Goal: Obtain resource: Obtain resource

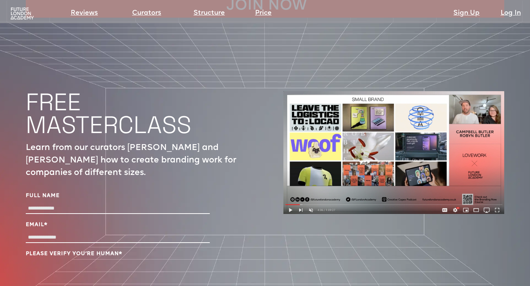
scroll to position [2412, 0]
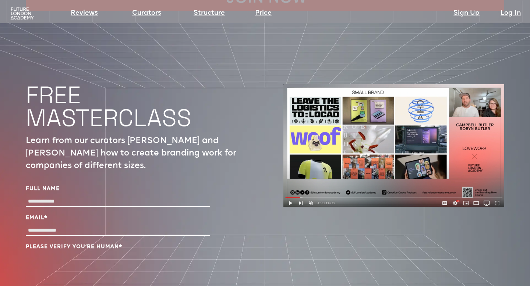
click at [118, 135] on p "Learn from our curators Campbell and Robyn Butler how to create branding work f…" at bounding box center [136, 154] width 221 height 38
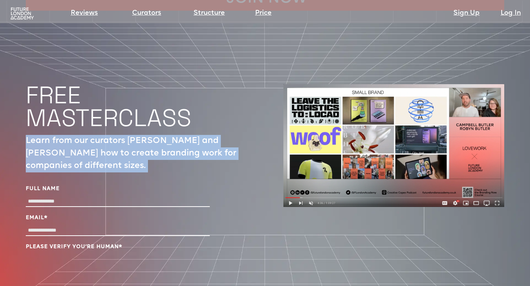
click at [118, 135] on p "Learn from our curators Campbell and Robyn Butler how to create branding work f…" at bounding box center [136, 154] width 221 height 38
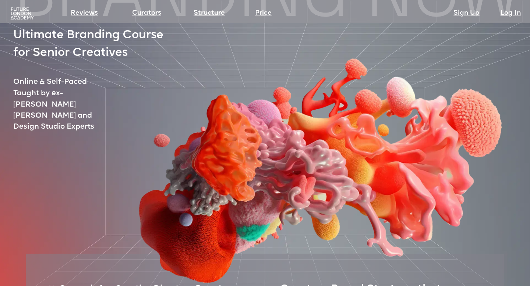
scroll to position [0, 0]
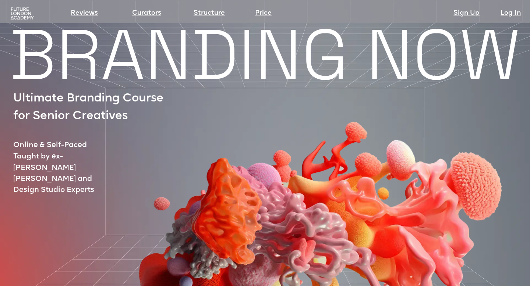
click at [25, 21] on section "Reviews Curators Structure Price Sign Up Log In" at bounding box center [265, 11] width 530 height 23
click at [25, 17] on img at bounding box center [22, 13] width 26 height 13
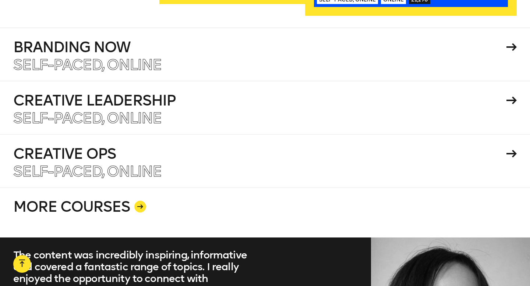
scroll to position [1277, 0]
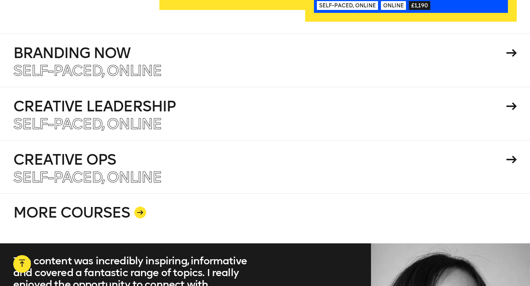
click at [116, 196] on link "MORE COURSES" at bounding box center [264, 218] width 503 height 50
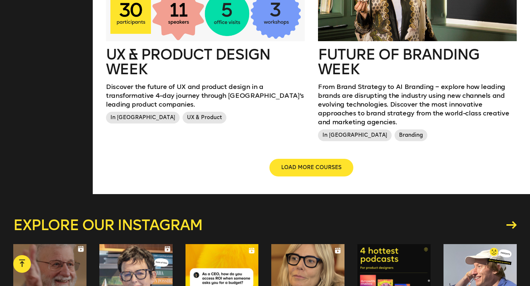
scroll to position [930, 0]
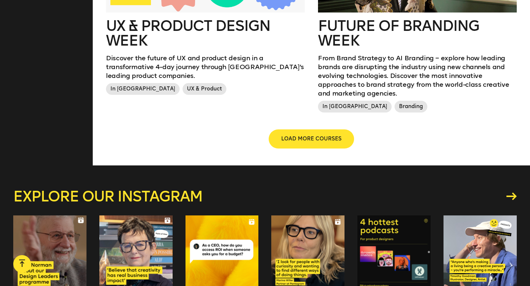
click at [290, 135] on span "LOAD MORE COURSES" at bounding box center [311, 138] width 60 height 7
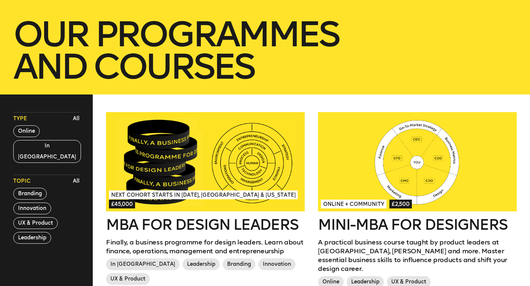
scroll to position [131, 0]
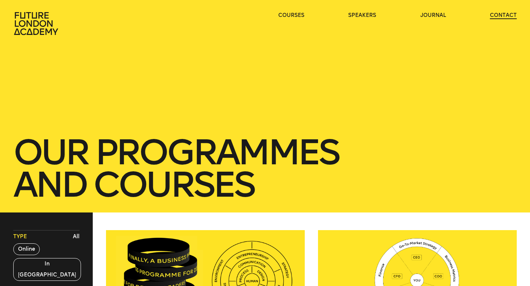
click at [494, 17] on link "contact" at bounding box center [503, 15] width 27 height 7
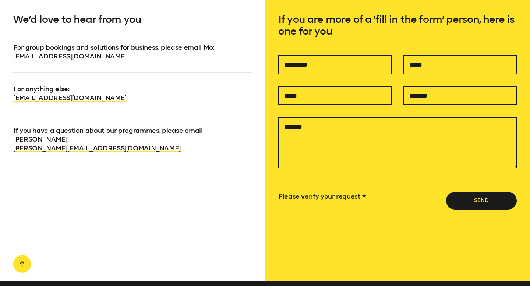
scroll to position [494, 0]
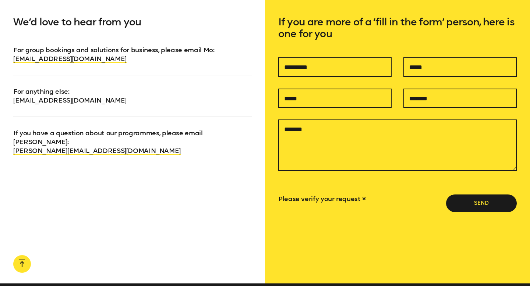
drag, startPoint x: 135, startPoint y: 103, endPoint x: 14, endPoint y: 103, distance: 121.4
click at [14, 103] on p "For anything else : info@futurelondonacademy.co.uk" at bounding box center [132, 90] width 238 height 30
copy link "info@futurelondonacademy.co.uk"
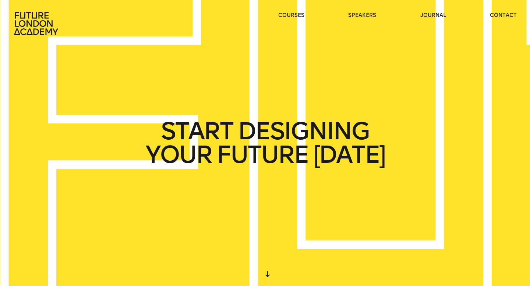
click at [293, 19] on ul "courses speakers journal contact" at bounding box center [397, 24] width 238 height 24
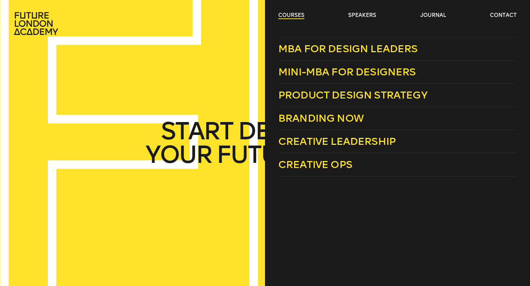
click at [294, 17] on link "courses" at bounding box center [291, 15] width 26 height 7
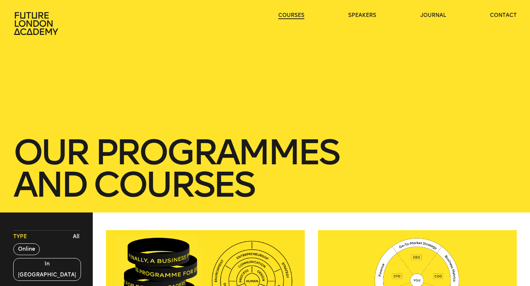
click at [294, 17] on link "courses" at bounding box center [291, 15] width 26 height 7
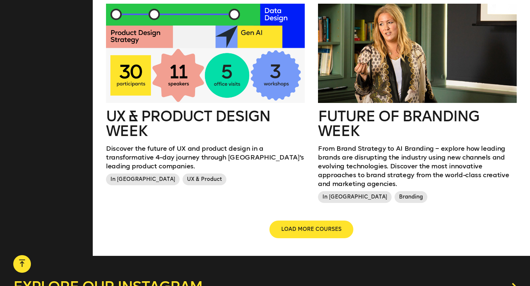
scroll to position [840, 0]
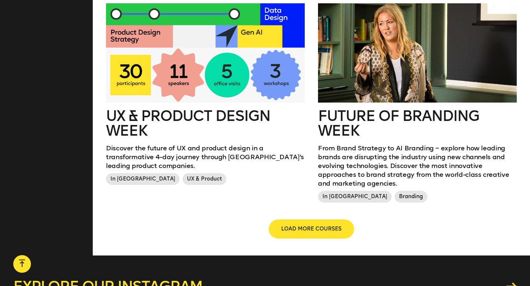
click at [303, 225] on span "LOAD MORE COURSES" at bounding box center [311, 228] width 60 height 7
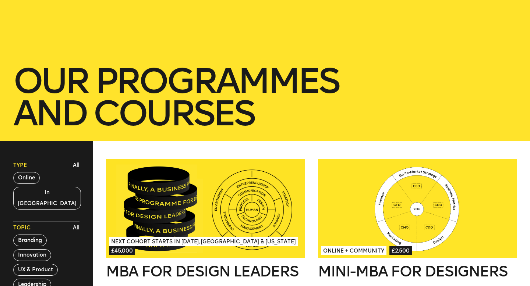
scroll to position [0, 0]
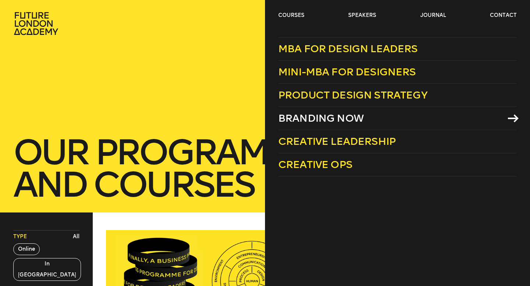
click at [338, 110] on link "Branding Now" at bounding box center [397, 118] width 238 height 23
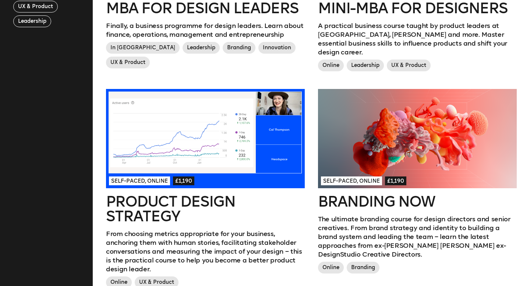
scroll to position [424, 0]
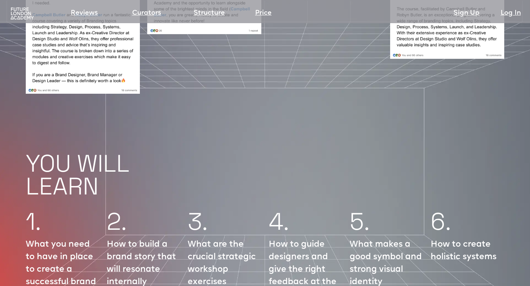
scroll to position [929, 0]
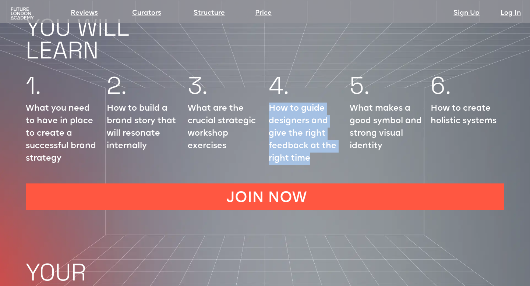
drag, startPoint x: 270, startPoint y: 85, endPoint x: 322, endPoint y: 139, distance: 74.9
click at [322, 139] on p "How to guide designers and give the right feedback at the right time" at bounding box center [306, 134] width 74 height 63
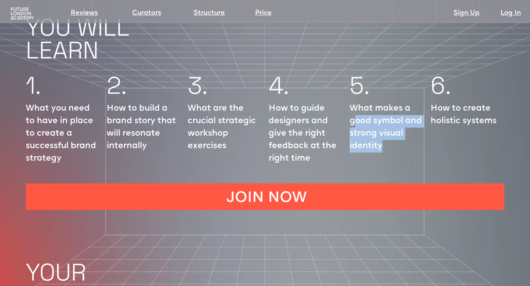
drag, startPoint x: 388, startPoint y: 129, endPoint x: 356, endPoint y: 97, distance: 46.3
click at [356, 103] on p "What makes a good symbol and strong visual identity" at bounding box center [386, 128] width 74 height 50
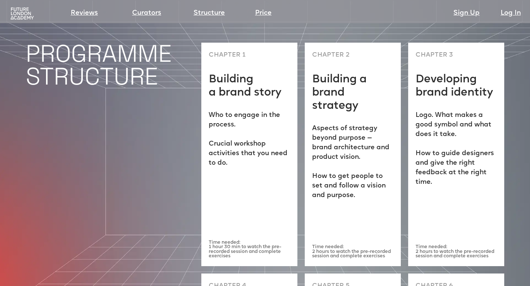
scroll to position [1892, 0]
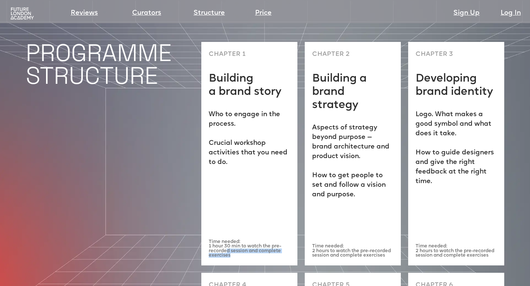
drag, startPoint x: 226, startPoint y: 222, endPoint x: 265, endPoint y: 226, distance: 39.2
click at [266, 240] on p "Time needed: 1 hour 30 min to watch the pre-recorded session and complete exerc…" at bounding box center [249, 249] width 81 height 18
click at [265, 240] on p "Time needed: 1 hour 30 min to watch the pre-recorded session and complete exerc…" at bounding box center [249, 249] width 81 height 18
drag, startPoint x: 315, startPoint y: 219, endPoint x: 375, endPoint y: 219, distance: 59.6
click at [375, 244] on p "Time needed: 2 hours to watch the pre-recorded session and complete exercises" at bounding box center [352, 251] width 81 height 14
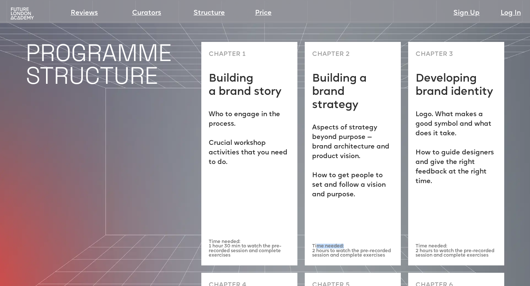
click at [375, 244] on p "Time needed: 2 hours to watch the pre-recorded session and complete exercises" at bounding box center [352, 251] width 81 height 14
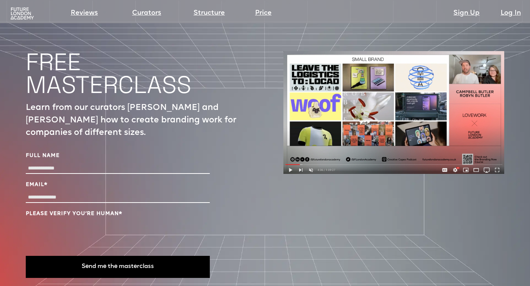
scroll to position [2445, 0]
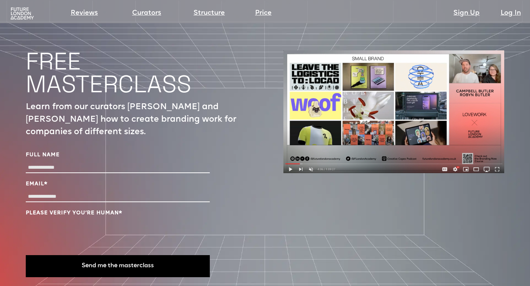
click at [109, 163] on input "Full Name" at bounding box center [118, 168] width 184 height 11
click at [91, 181] on label "Email *" at bounding box center [118, 184] width 184 height 7
click at [91, 192] on input "Email *" at bounding box center [118, 197] width 184 height 11
click at [87, 192] on input "Email *" at bounding box center [118, 197] width 184 height 11
type input "**********"
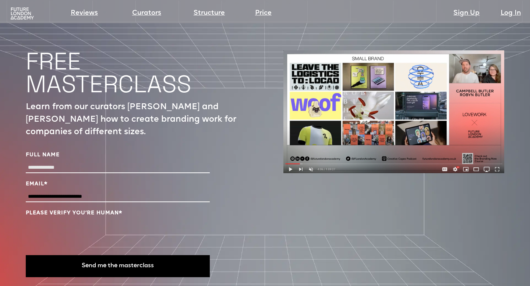
click at [70, 163] on input "Full Name" at bounding box center [118, 168] width 184 height 11
type input "**********"
click at [280, 212] on div "**********" at bounding box center [265, 167] width 478 height 380
click at [115, 255] on button "Send me the masterclass" at bounding box center [118, 266] width 184 height 22
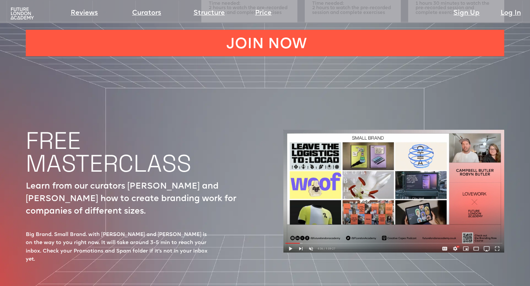
scroll to position [2390, 0]
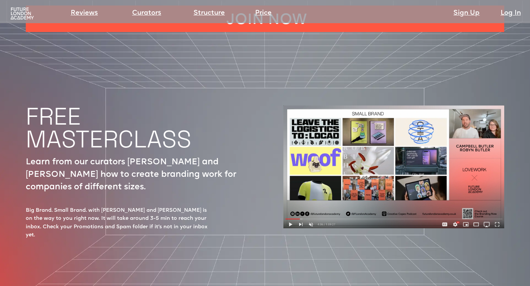
click at [201, 156] on p "Learn from our curators [PERSON_NAME] and [PERSON_NAME] how to create branding …" at bounding box center [136, 175] width 221 height 38
click at [173, 207] on div "Big Brand. Small Brand. with [PERSON_NAME] and [PERSON_NAME] is on the way to y…" at bounding box center [118, 223] width 184 height 33
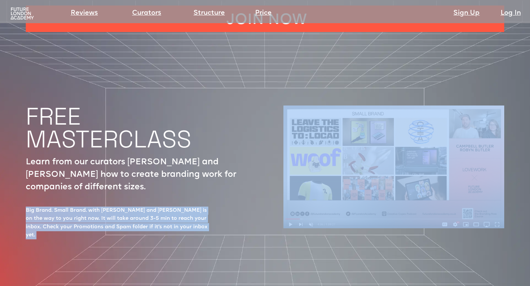
click at [173, 207] on div "Big Brand. Small Brand. with [PERSON_NAME] and [PERSON_NAME] is on the way to y…" at bounding box center [118, 223] width 184 height 33
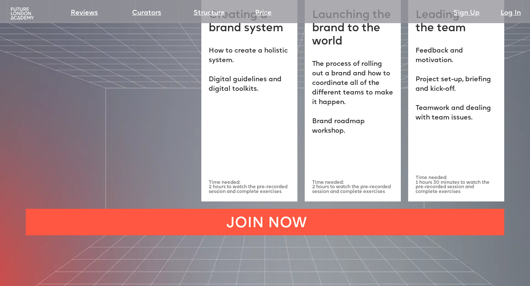
scroll to position [2254, 0]
